Goal: Find specific page/section: Find specific page/section

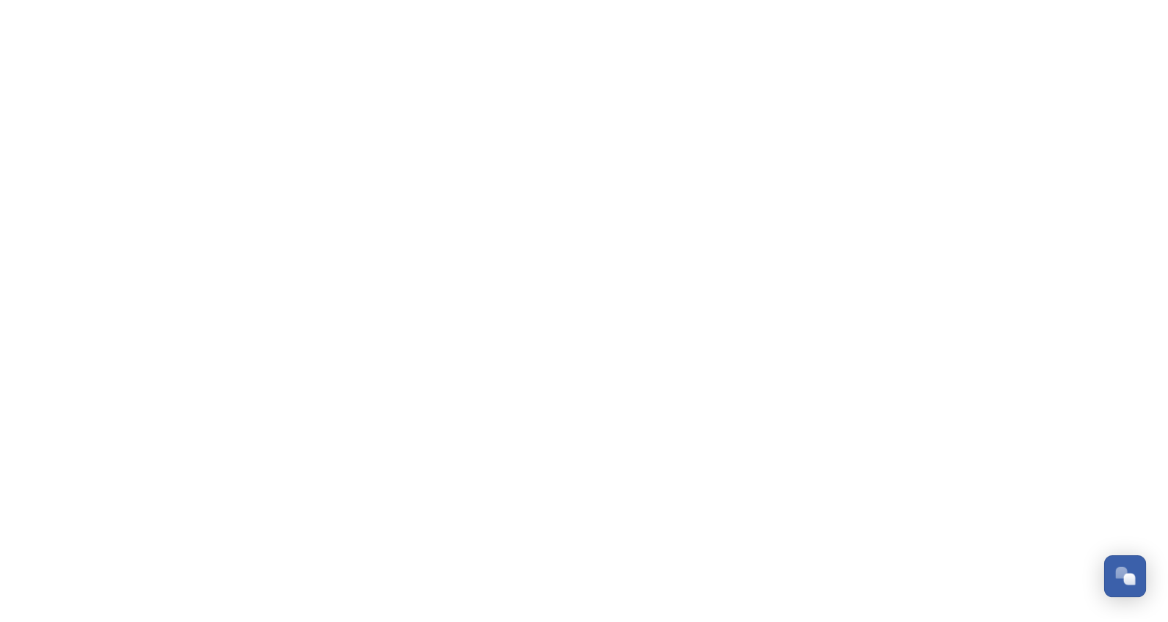
scroll to position [5620, 0]
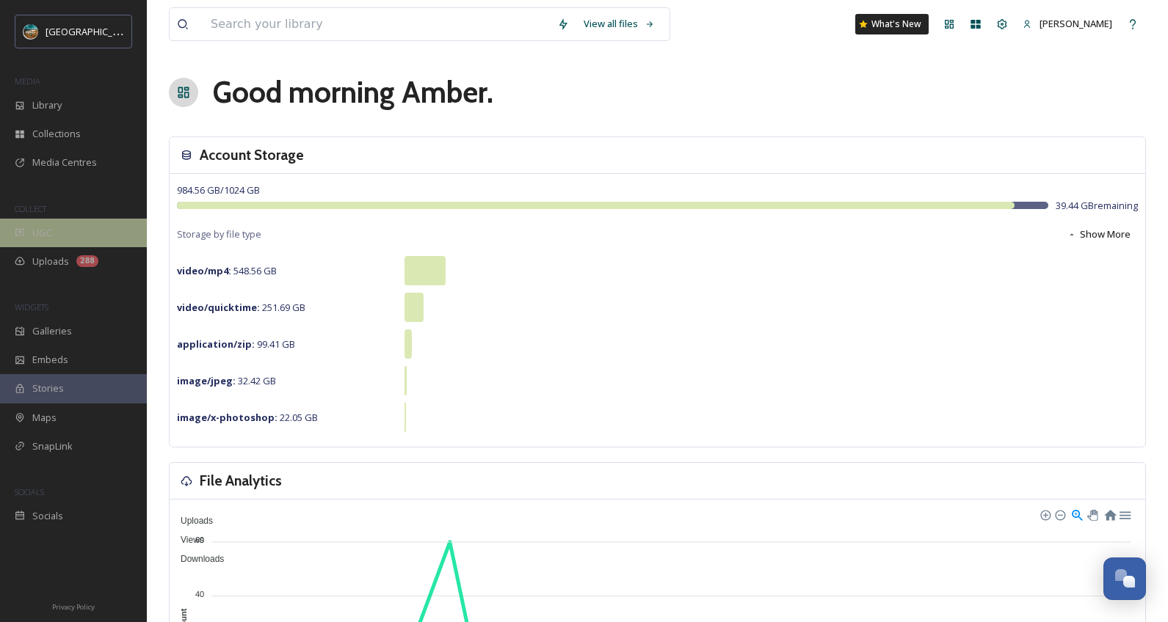
click at [48, 230] on span "UGC" at bounding box center [42, 233] width 20 height 14
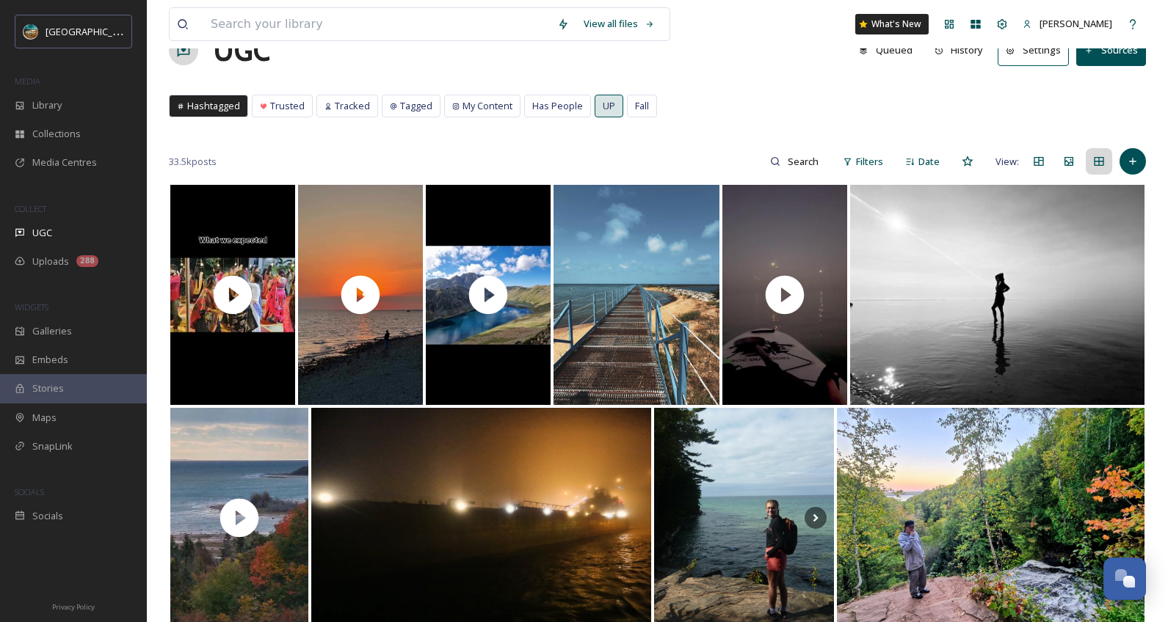
scroll to position [68, 0]
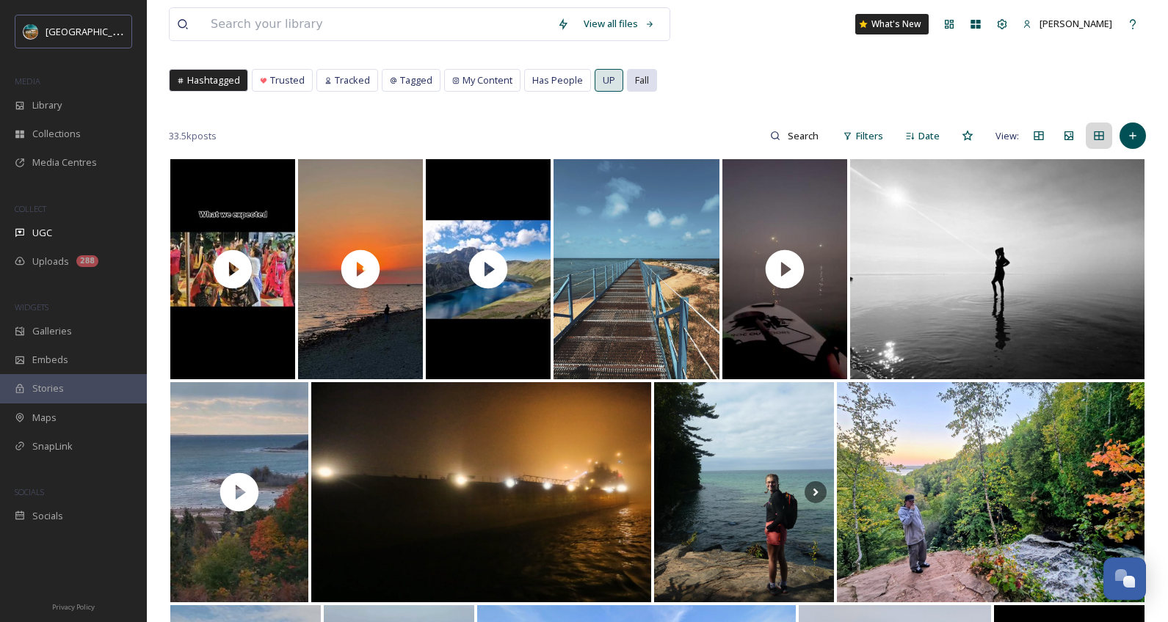
click at [636, 78] on span "Fall" at bounding box center [642, 80] width 14 height 14
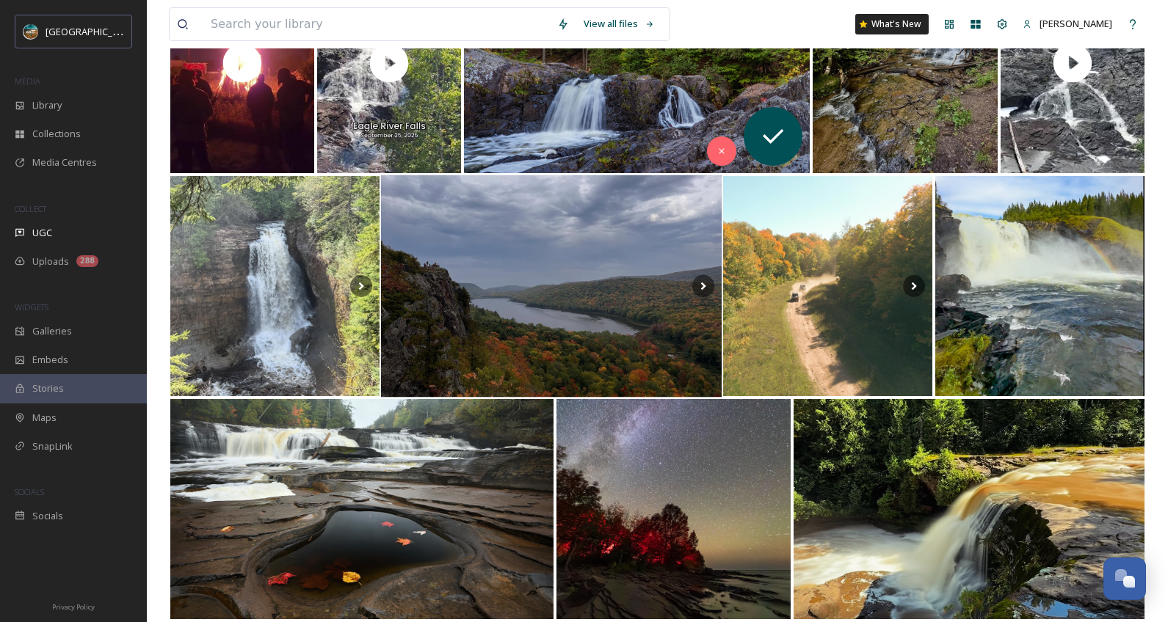
scroll to position [287, 0]
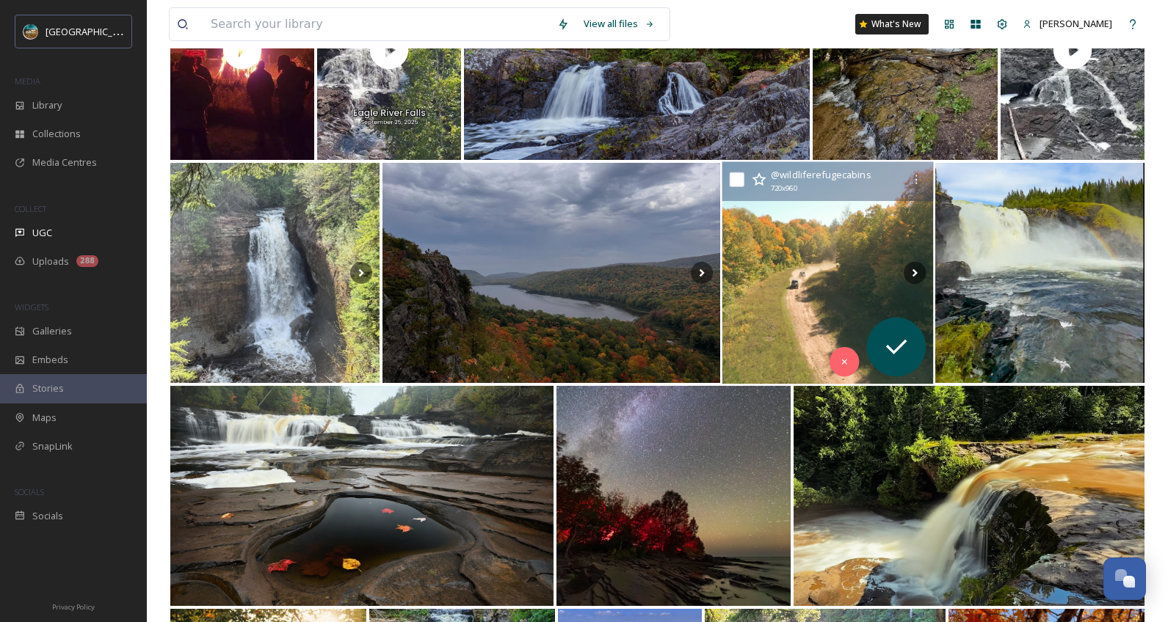
click at [776, 274] on img at bounding box center [827, 273] width 211 height 222
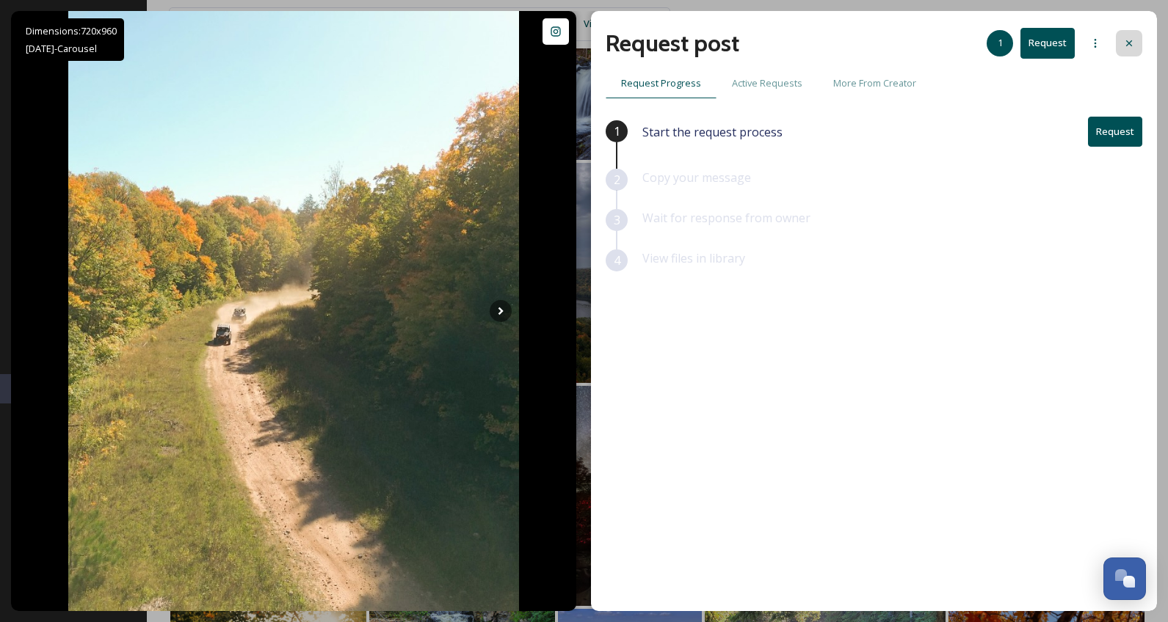
click at [1123, 45] on icon at bounding box center [1129, 43] width 12 height 12
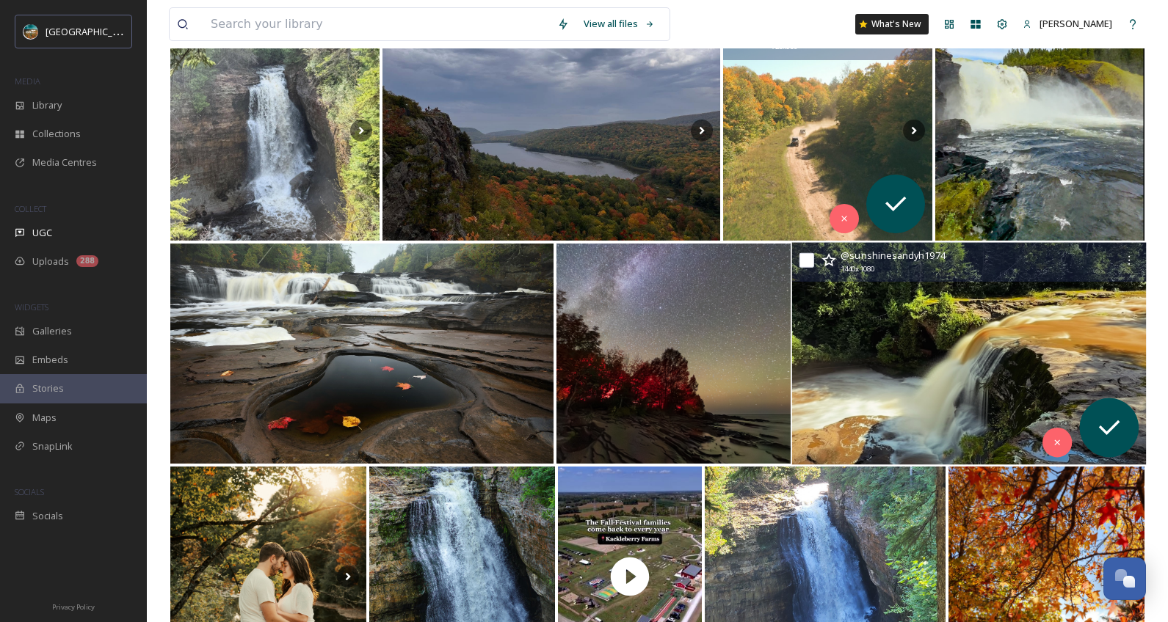
scroll to position [430, 0]
click at [884, 357] on img at bounding box center [968, 353] width 354 height 222
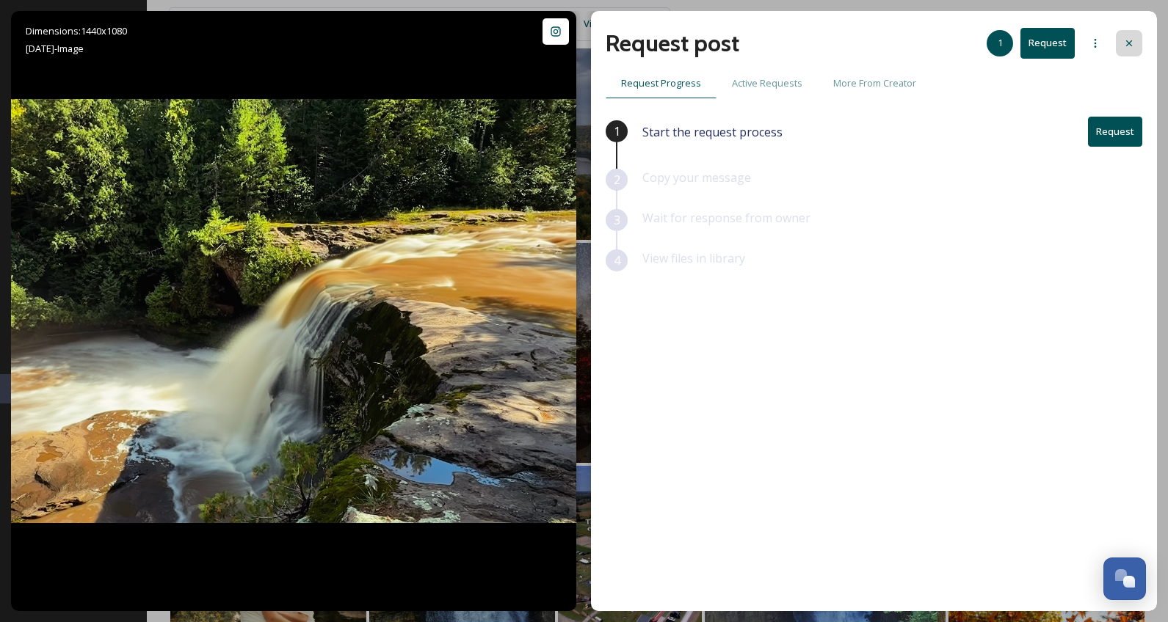
click at [1132, 40] on icon at bounding box center [1129, 43] width 12 height 12
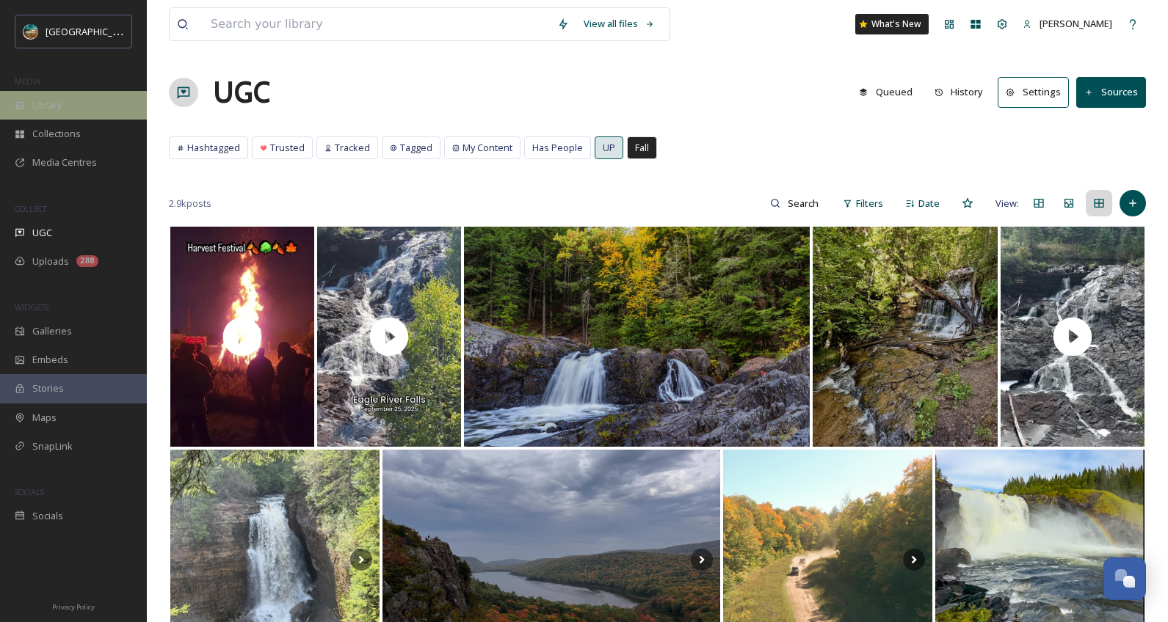
click at [88, 105] on div "Library" at bounding box center [73, 105] width 147 height 29
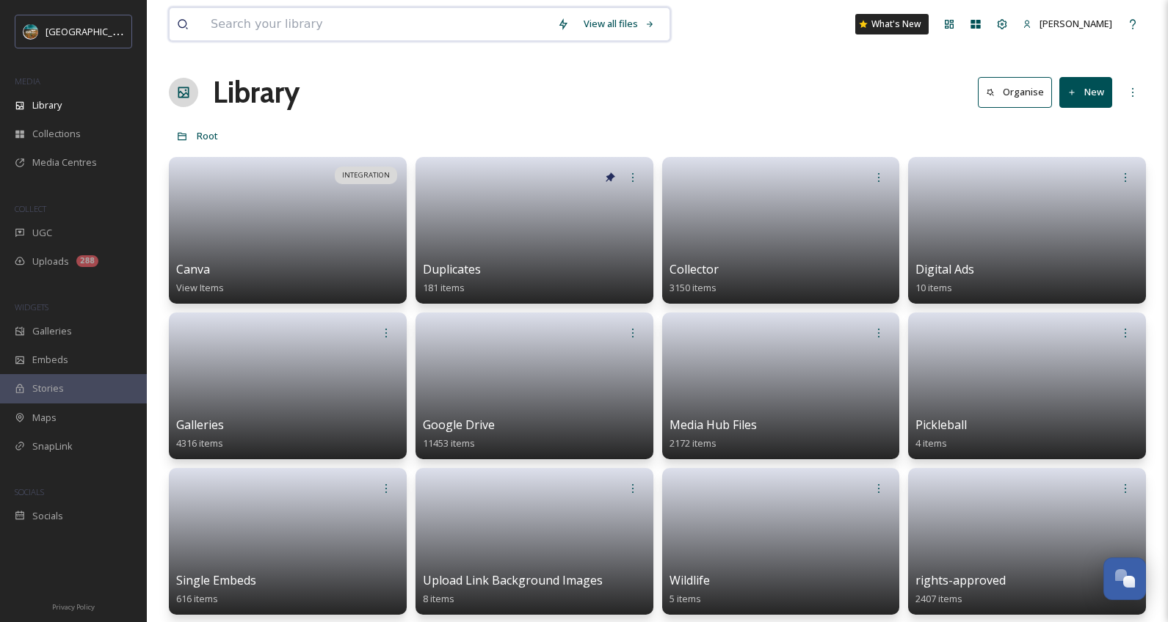
click at [301, 24] on input at bounding box center [376, 24] width 346 height 32
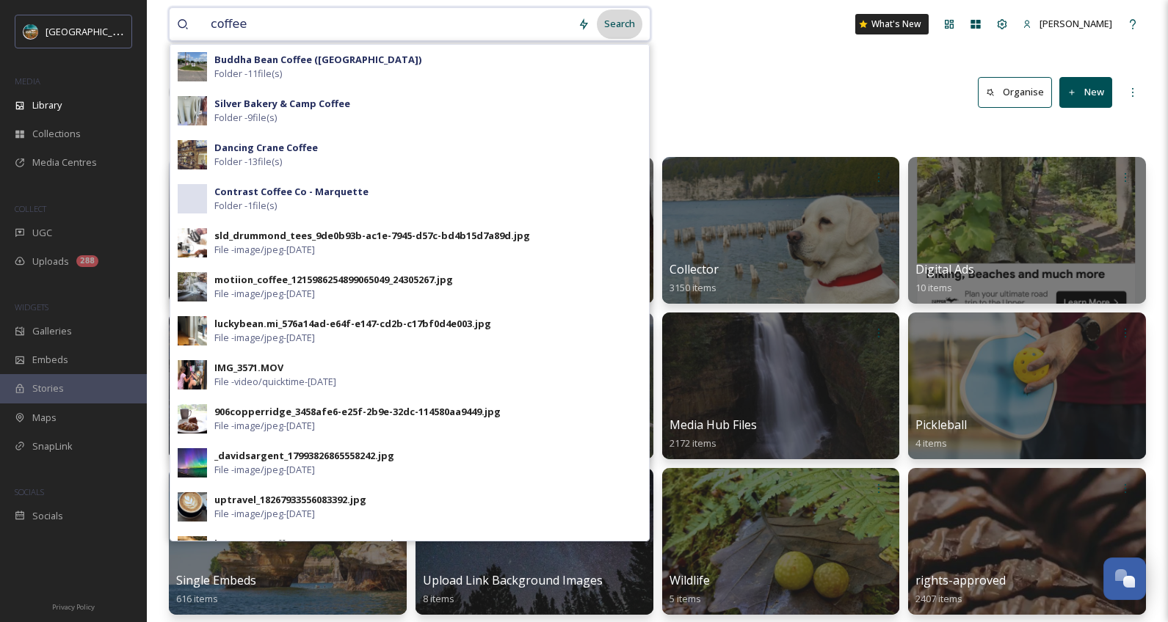
type input "coffee"
click at [626, 23] on div "Search" at bounding box center [619, 24] width 45 height 29
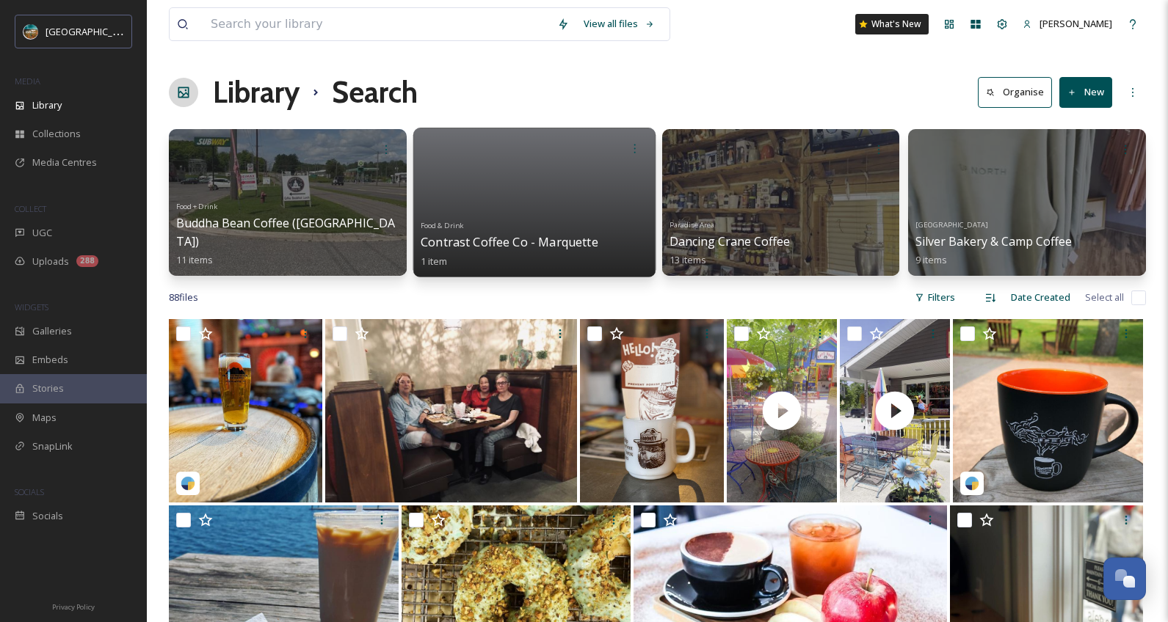
click at [536, 216] on div "Food & Drink Contrast Coffee Co - Marquette 1 item" at bounding box center [533, 242] width 227 height 54
click at [538, 244] on span "Contrast Coffee Co - Marquette" at bounding box center [509, 242] width 178 height 16
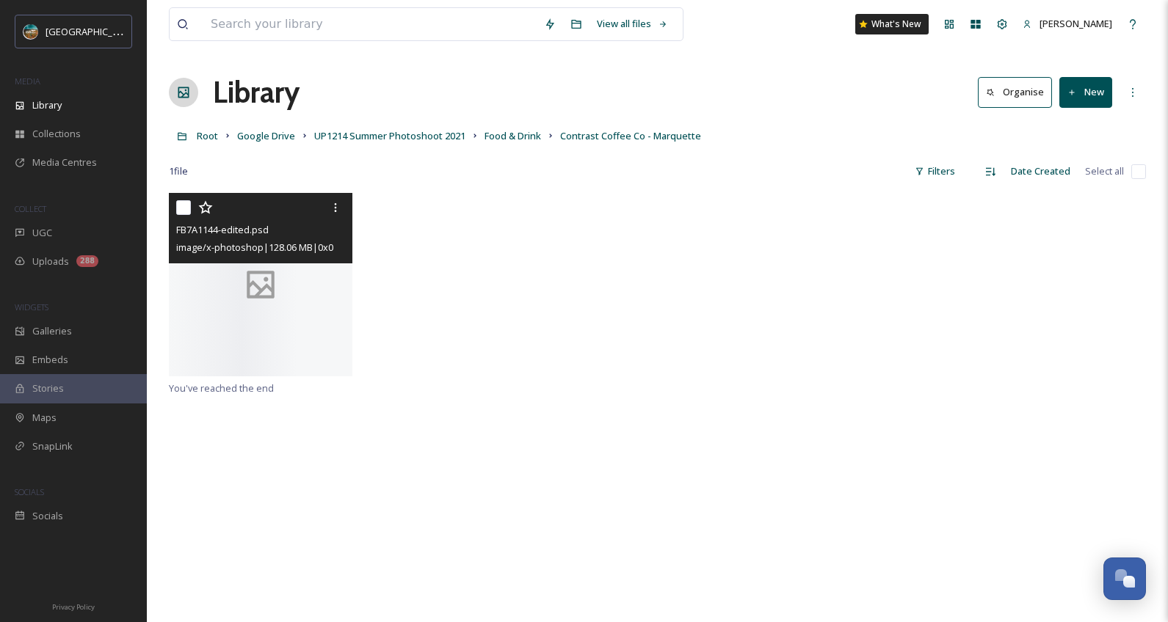
click at [334, 361] on div at bounding box center [260, 284] width 183 height 183
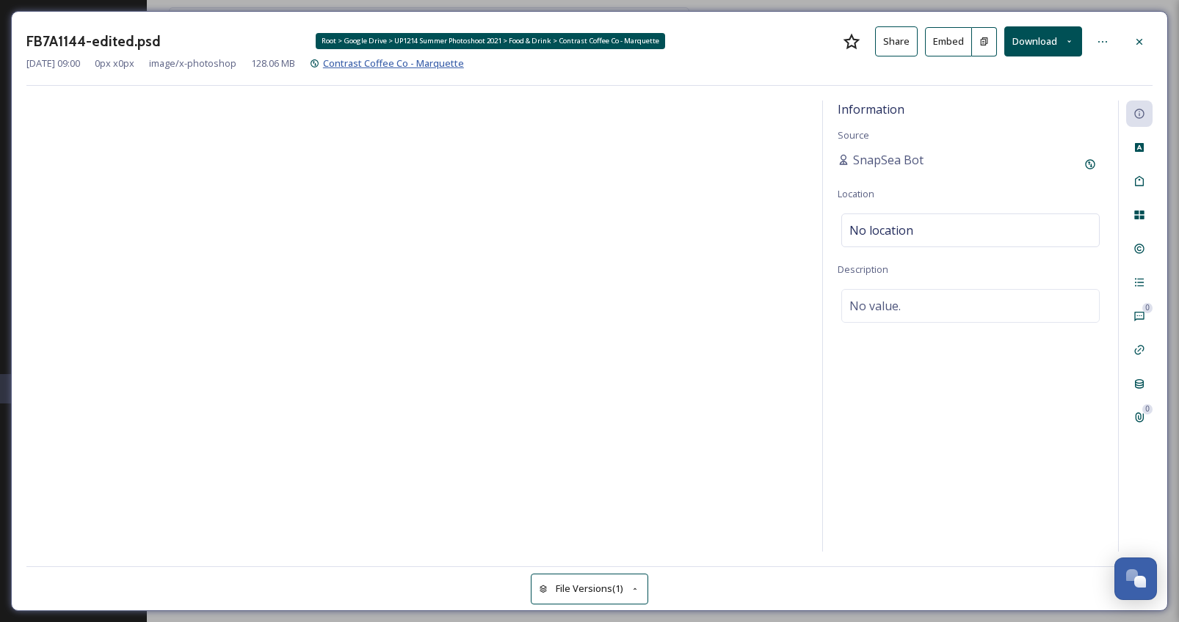
click at [434, 62] on span "Contrast Coffee Co - Marquette" at bounding box center [393, 63] width 141 height 13
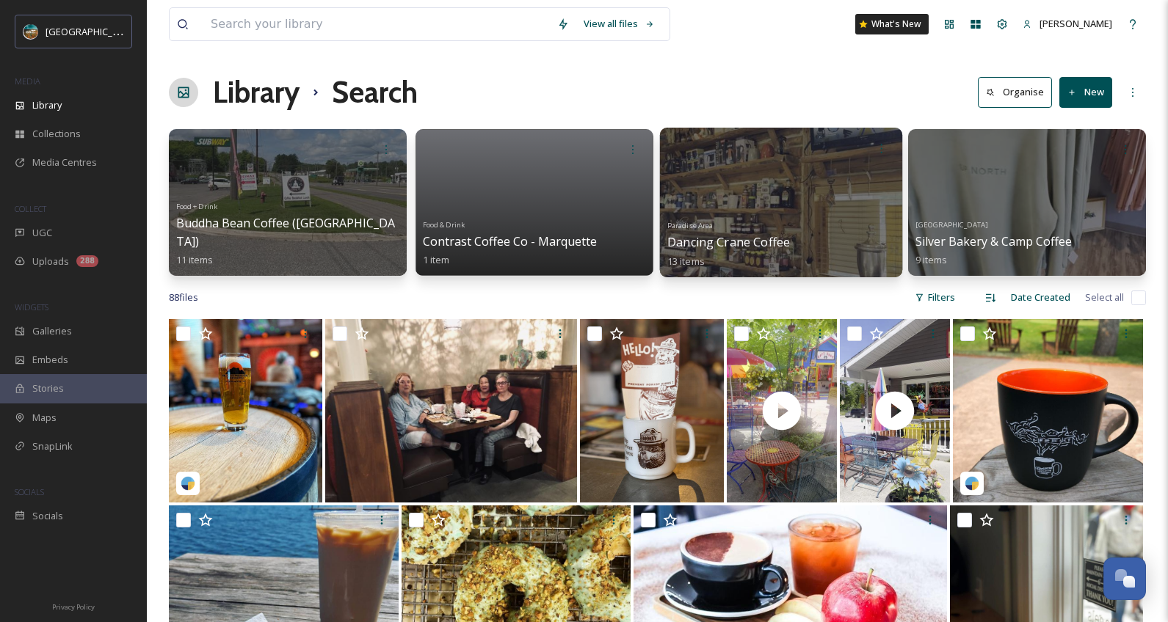
click at [826, 250] on div "Paradise Area Dancing Crane Coffee 13 items" at bounding box center [779, 242] width 227 height 54
click at [747, 219] on div "Paradise Area Dancing Crane Coffee 13 items" at bounding box center [779, 242] width 227 height 54
click at [798, 236] on div "Paradise Area Dancing Crane Coffee 13 items" at bounding box center [779, 242] width 227 height 54
click at [773, 244] on span "Dancing Crane Coffee" at bounding box center [727, 242] width 123 height 16
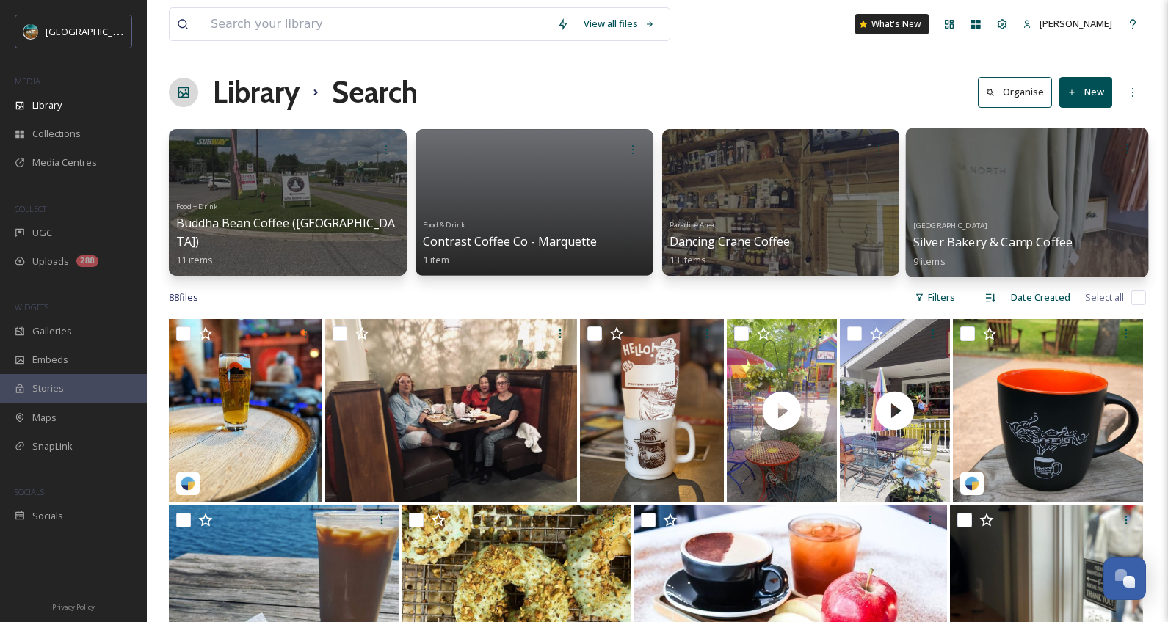
click at [1011, 244] on span "Silver Bakery & Camp Coffee" at bounding box center [992, 242] width 159 height 16
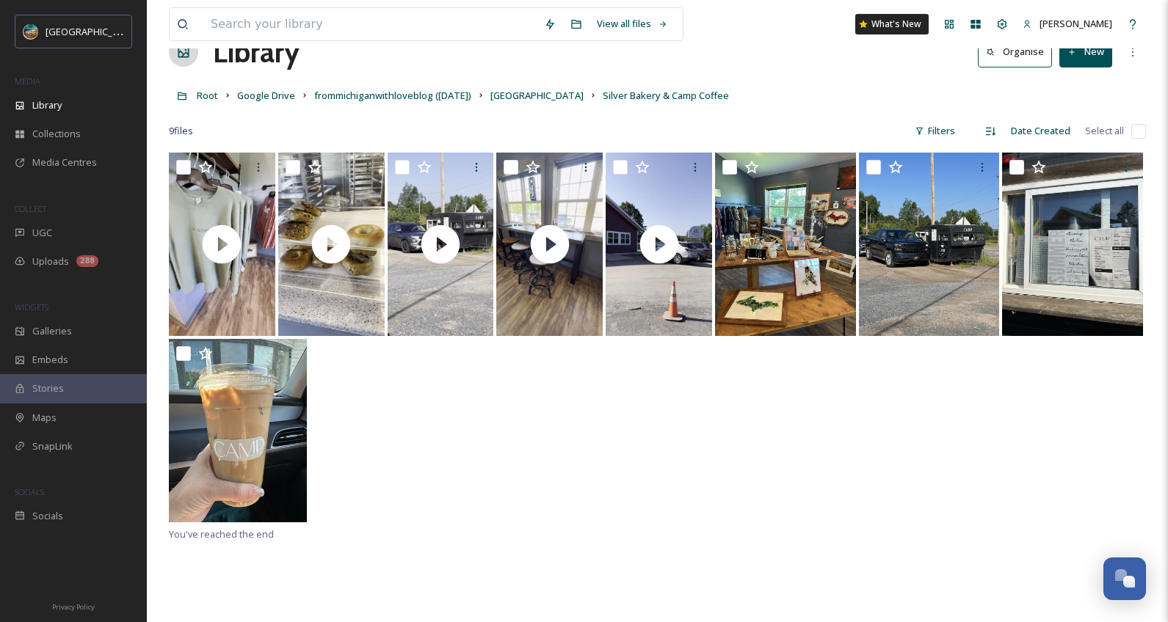
scroll to position [41, 0]
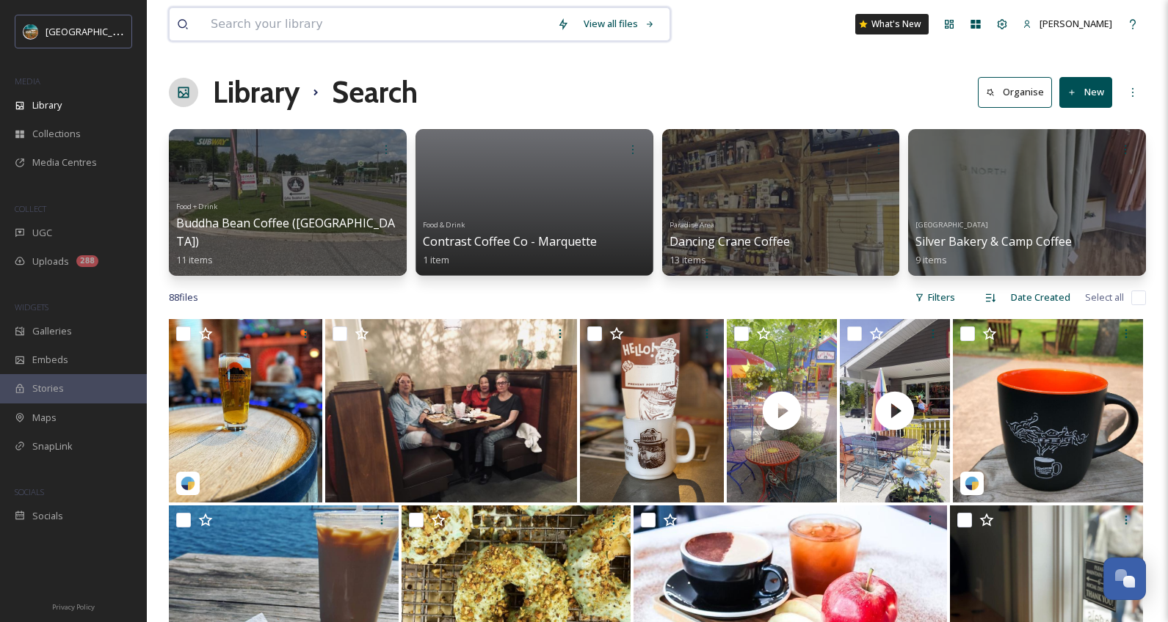
click at [292, 32] on input at bounding box center [376, 24] width 346 height 32
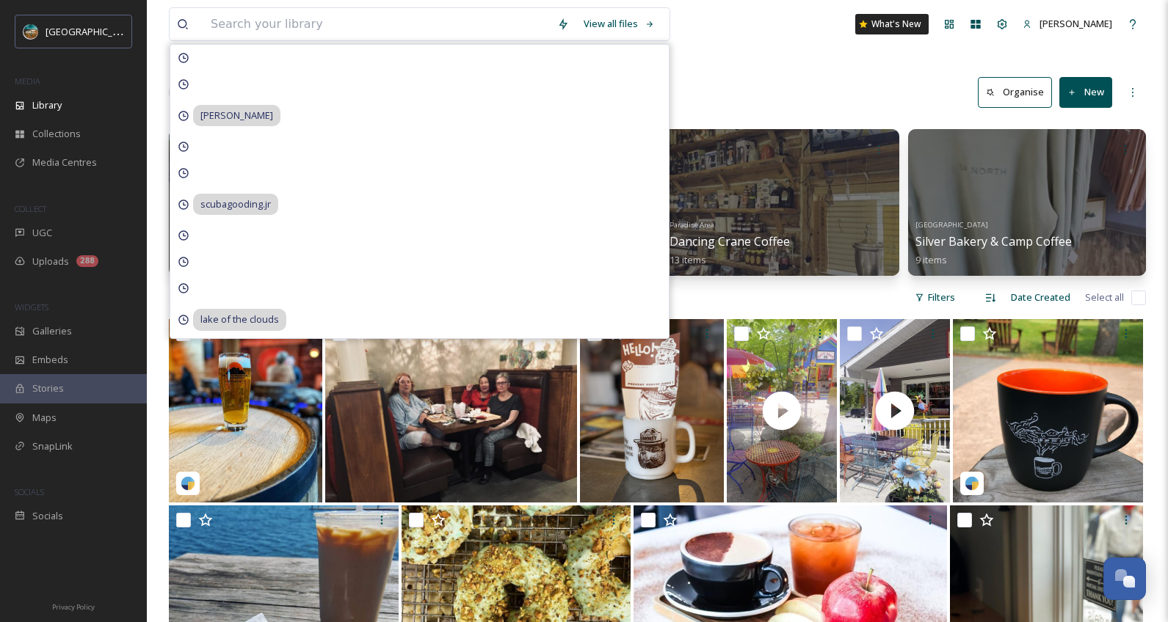
click at [820, 70] on div "Library Search Organise New" at bounding box center [657, 92] width 977 height 44
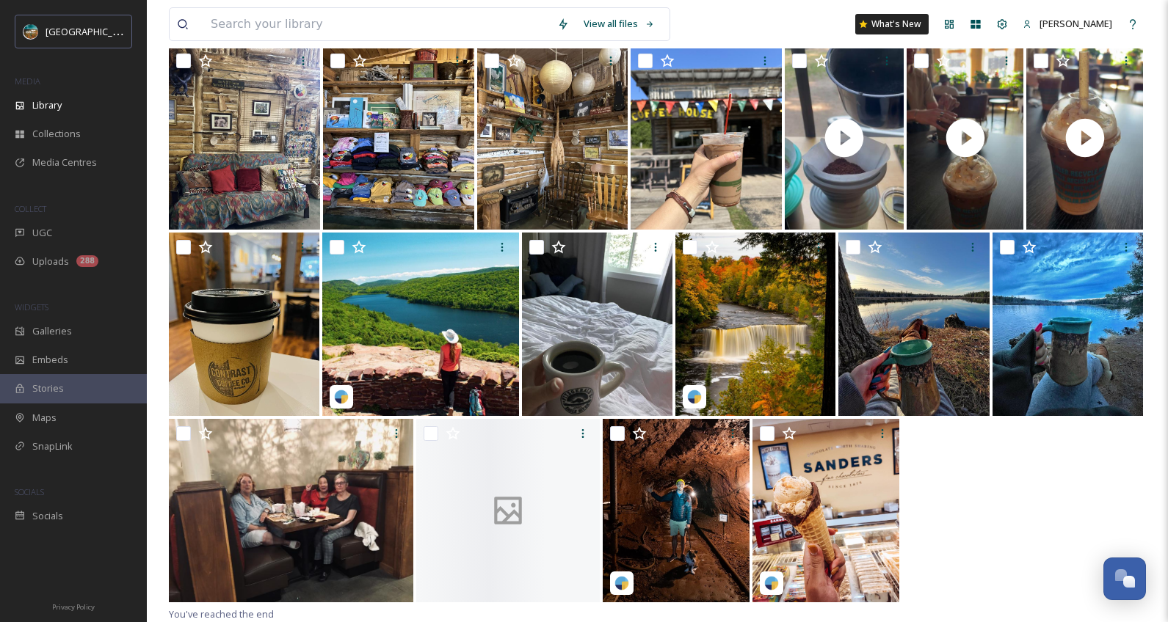
scroll to position [2697, 0]
